Goal: Task Accomplishment & Management: Manage account settings

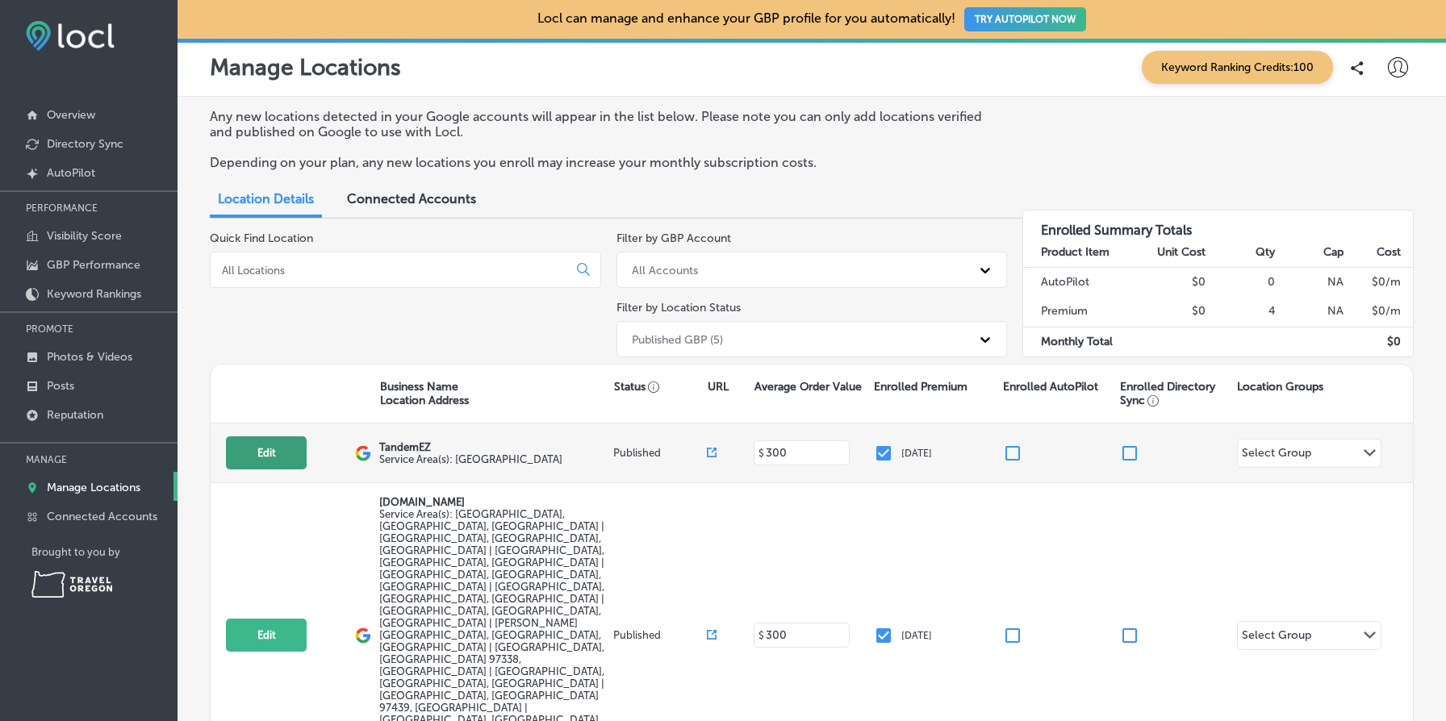
click at [261, 460] on button "Edit" at bounding box center [266, 453] width 81 height 33
select select "US"
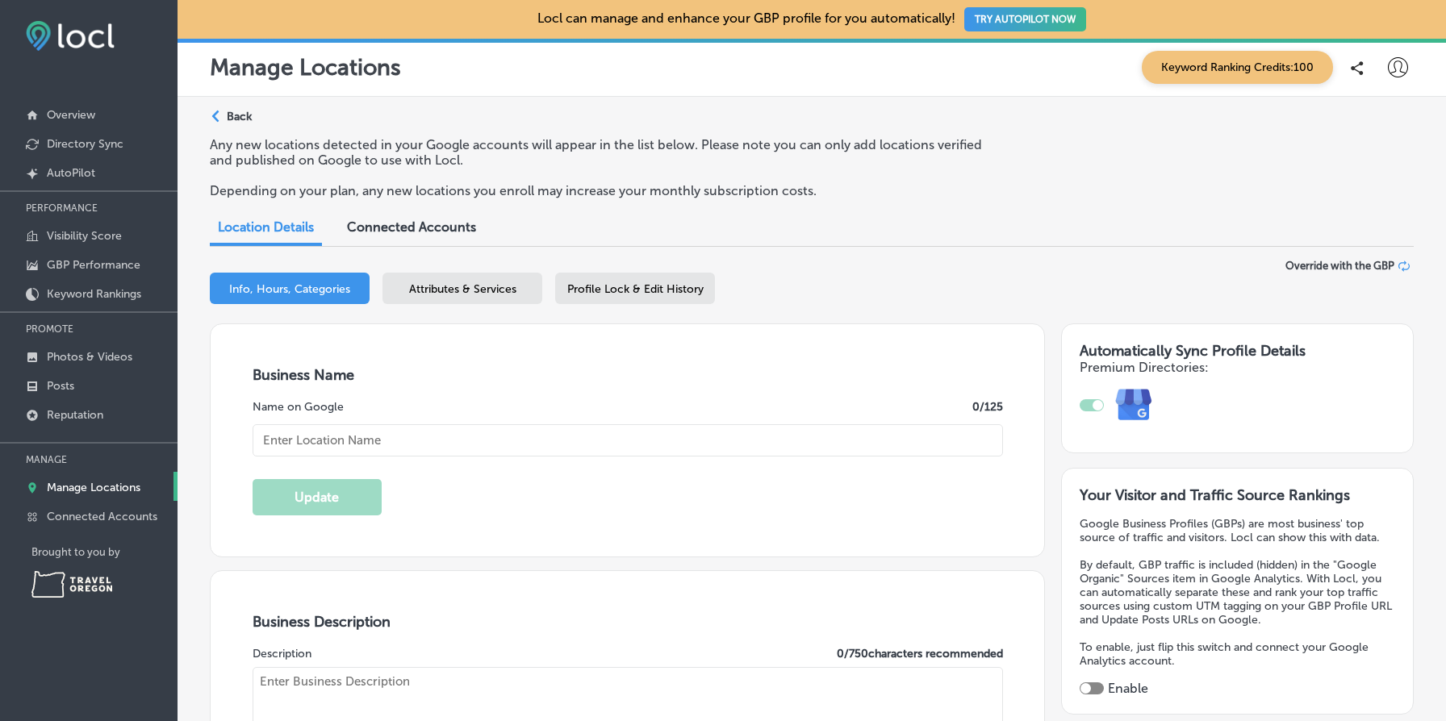
type input "TandemEZ"
type input "PO Box 5836"
type input "[GEOGRAPHIC_DATA]"
type input "97304"
type input "US"
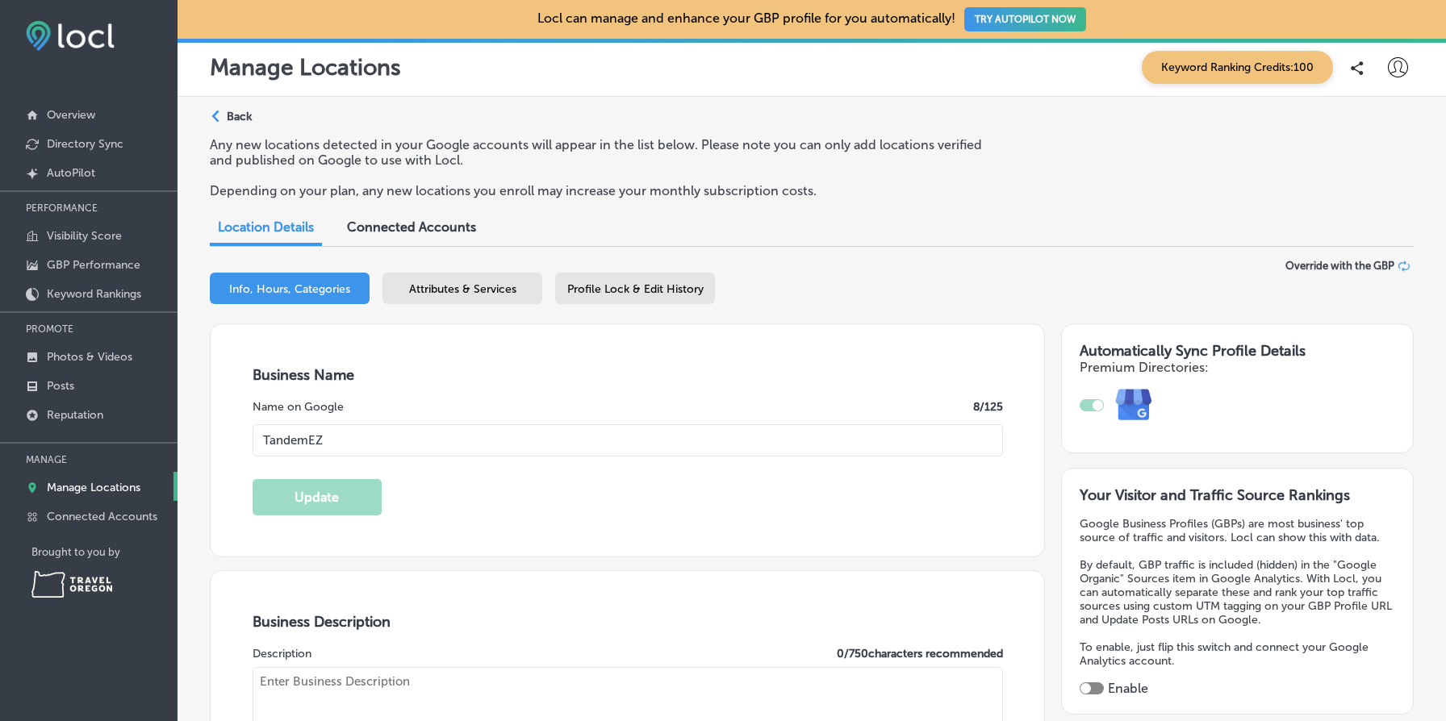
type input "[URL][DOMAIN_NAME]"
type textarea "We are an online and wholesale business selling and renting our own brand Tande…"
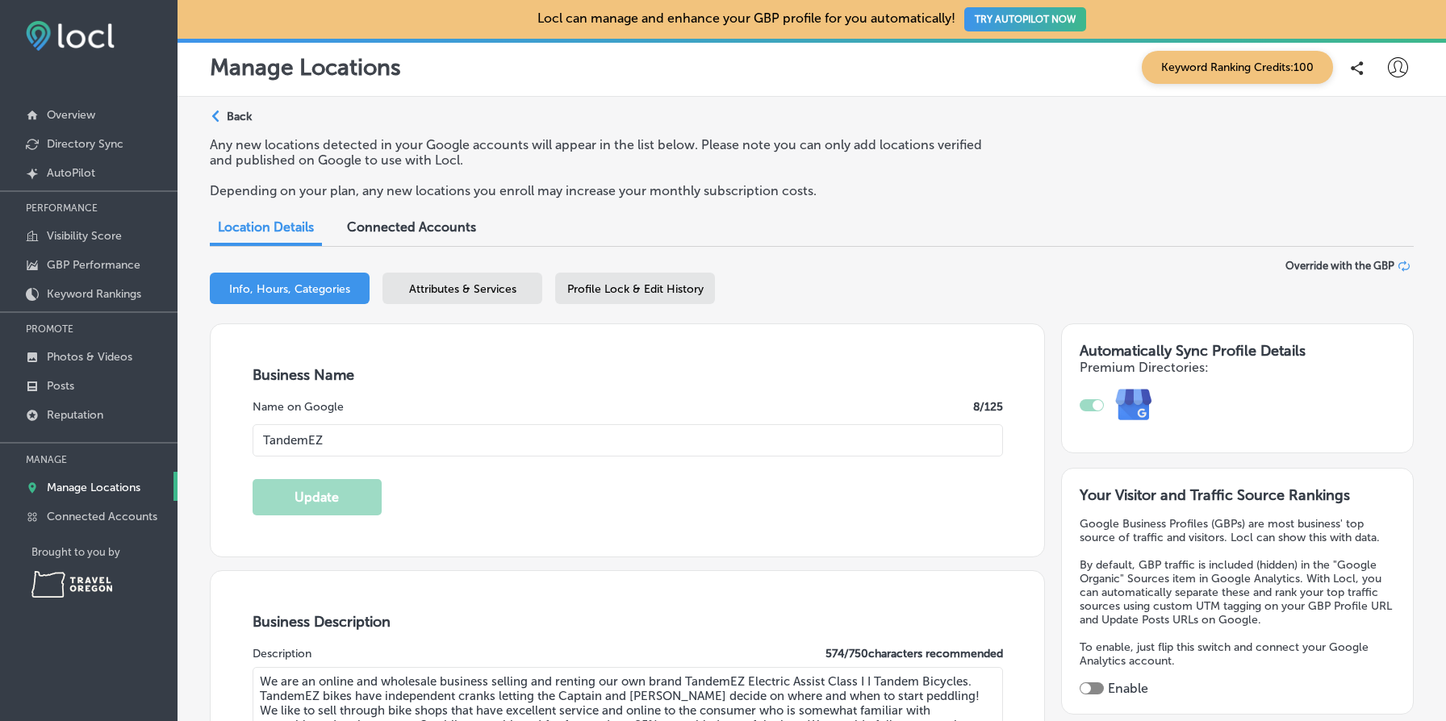
type input "[PHONE_NUMBER]"
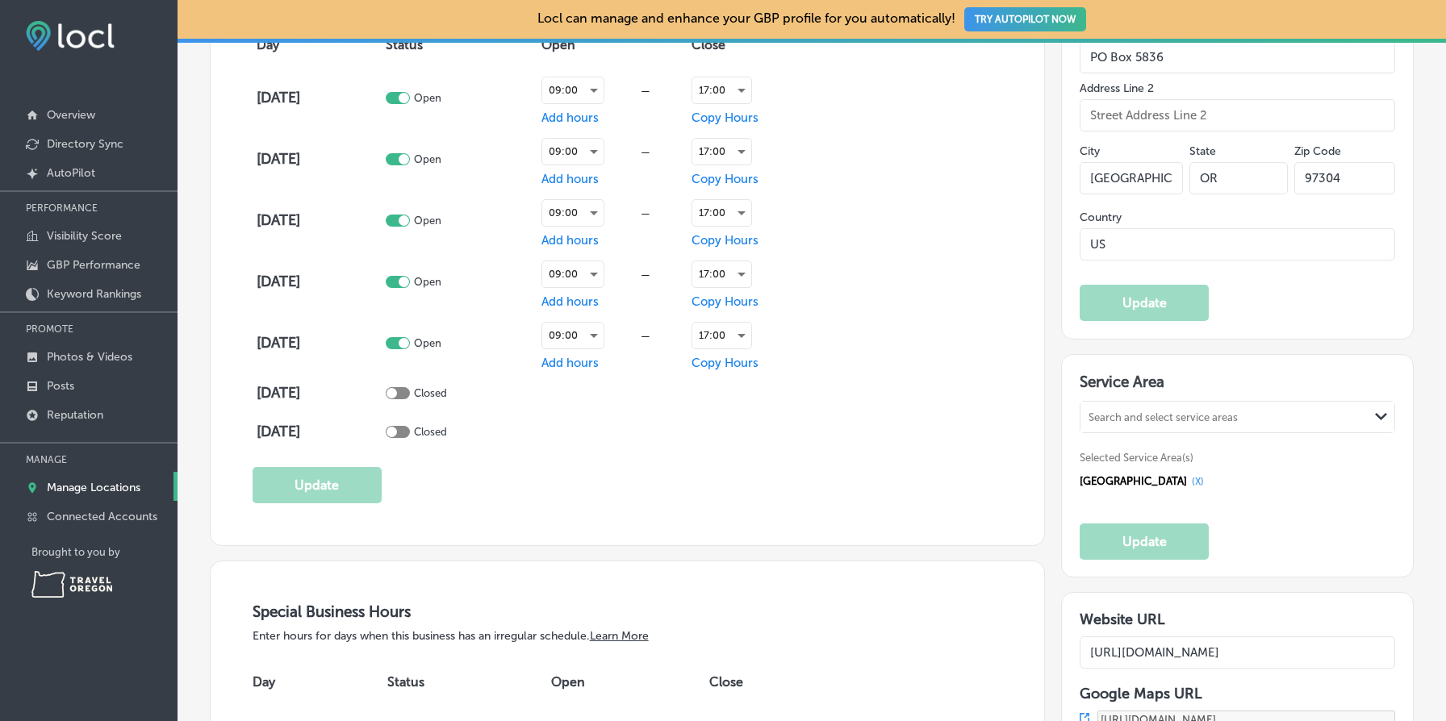
scroll to position [1235, 0]
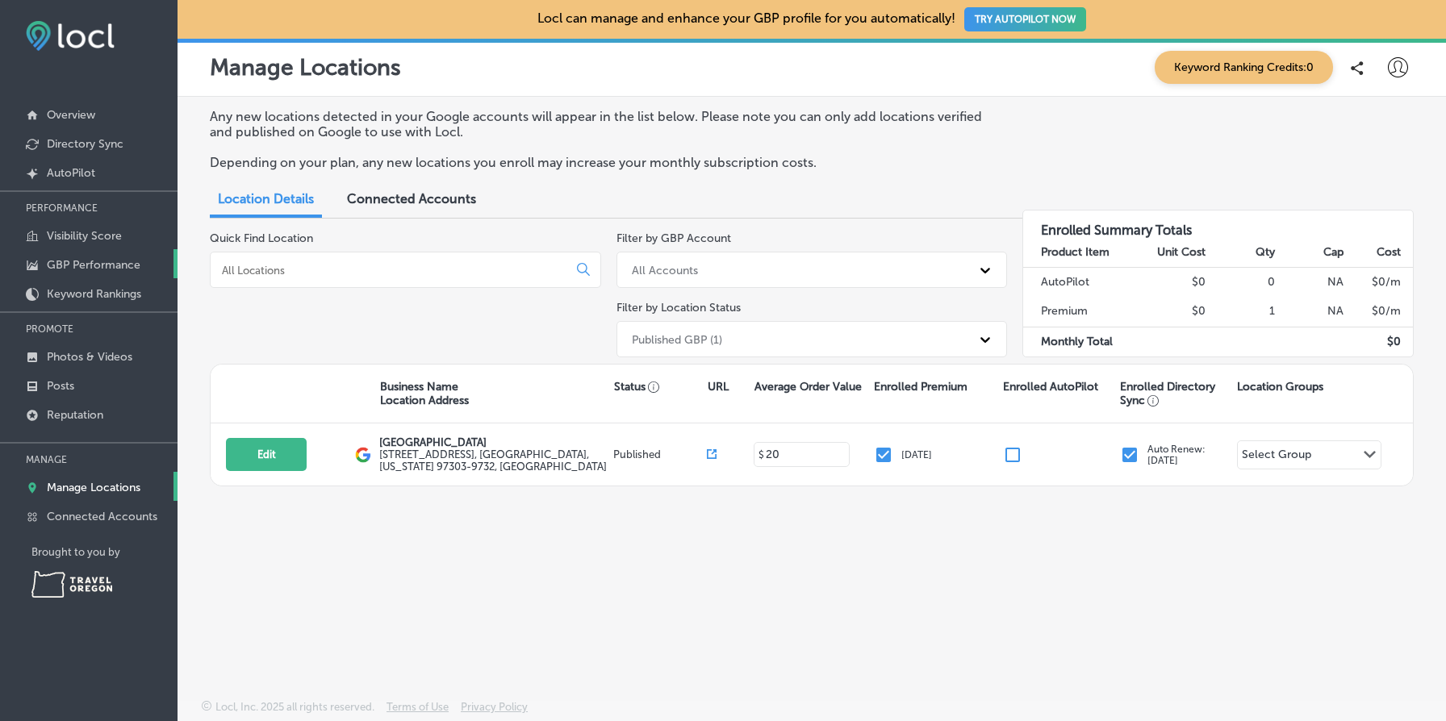
click at [120, 265] on p "GBP Performance" at bounding box center [94, 265] width 94 height 14
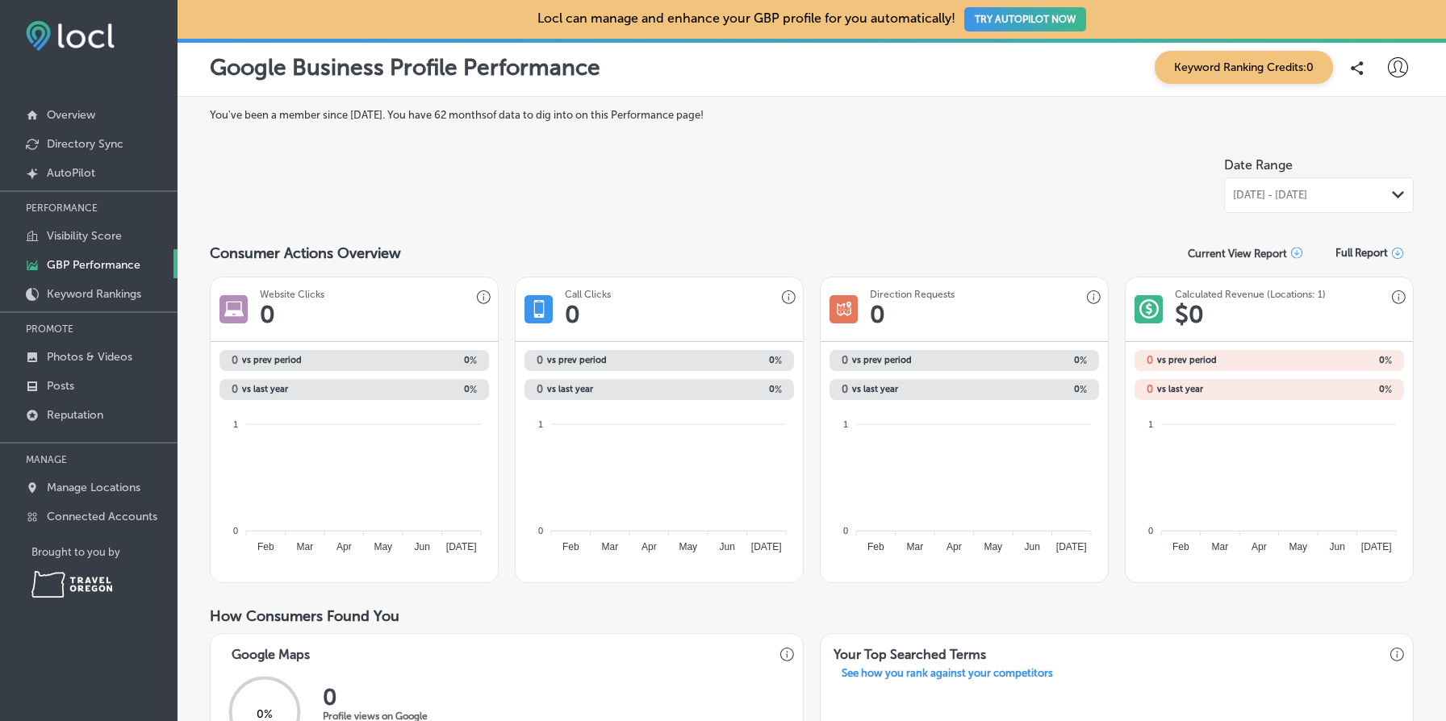
click at [1307, 198] on span "Jul 01, 2025 - Jul 31, 2025" at bounding box center [1270, 195] width 74 height 13
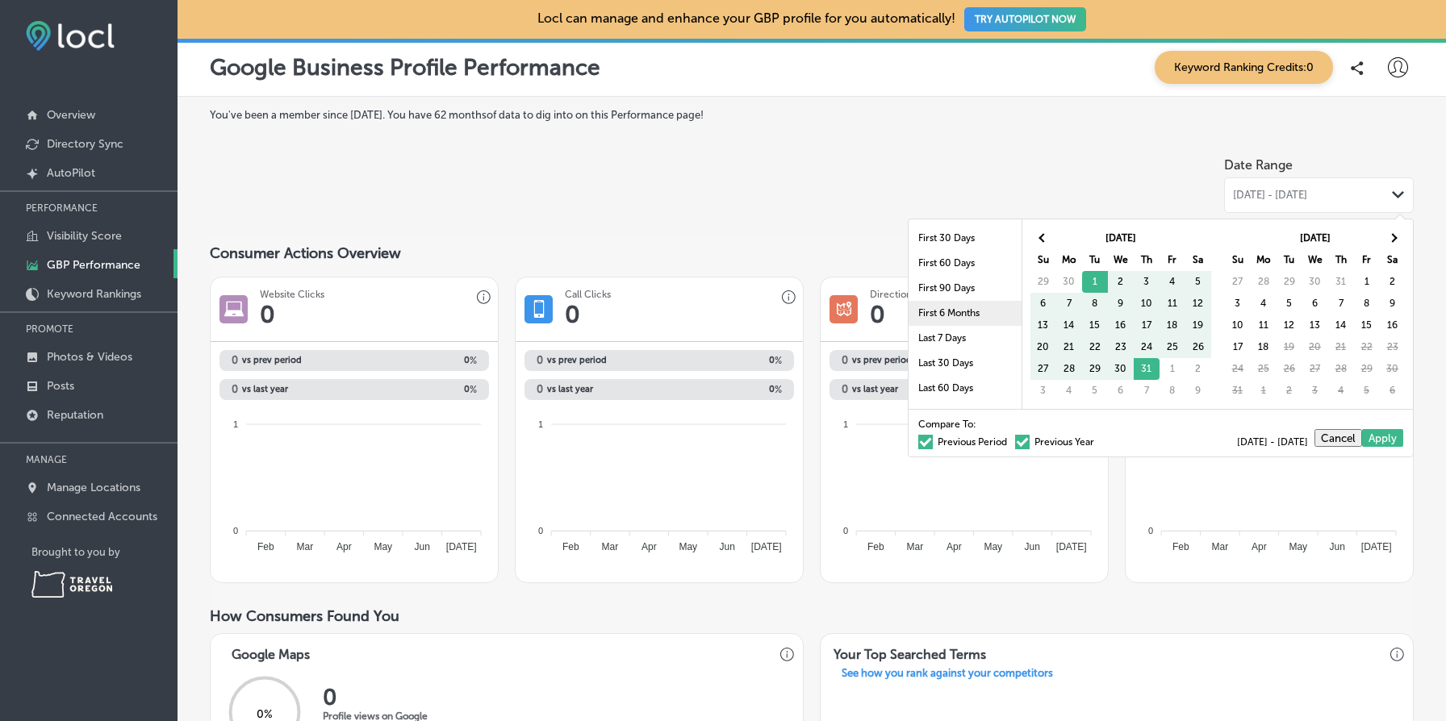
scroll to position [94, 0]
click at [975, 349] on li "Last 1 Year" at bounding box center [965, 344] width 113 height 25
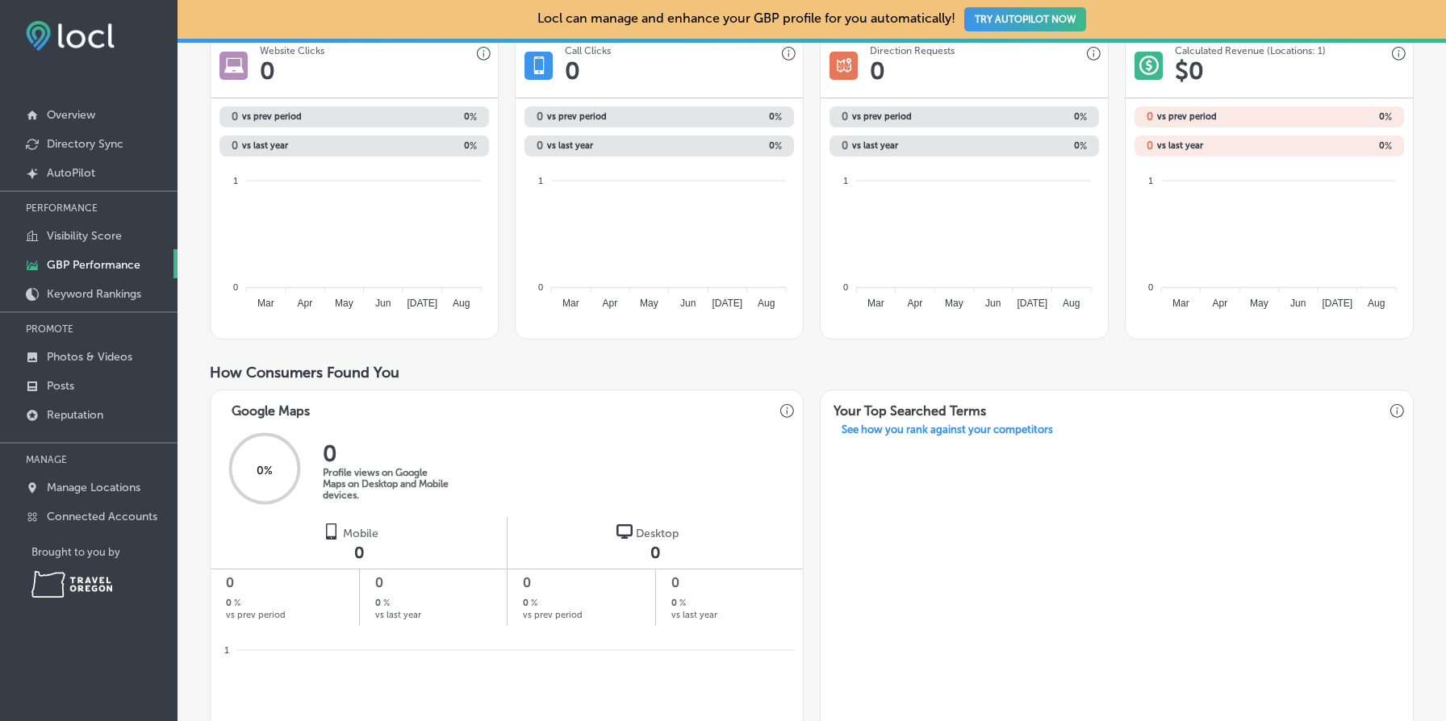
scroll to position [0, 0]
